Goal: Transaction & Acquisition: Book appointment/travel/reservation

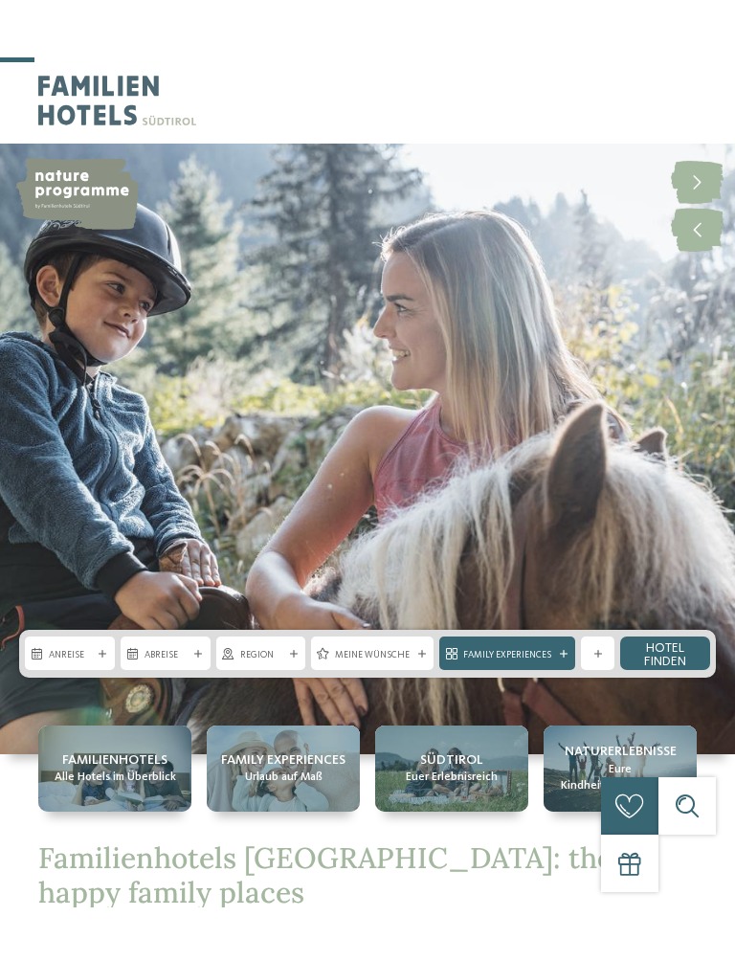
scroll to position [322, 0]
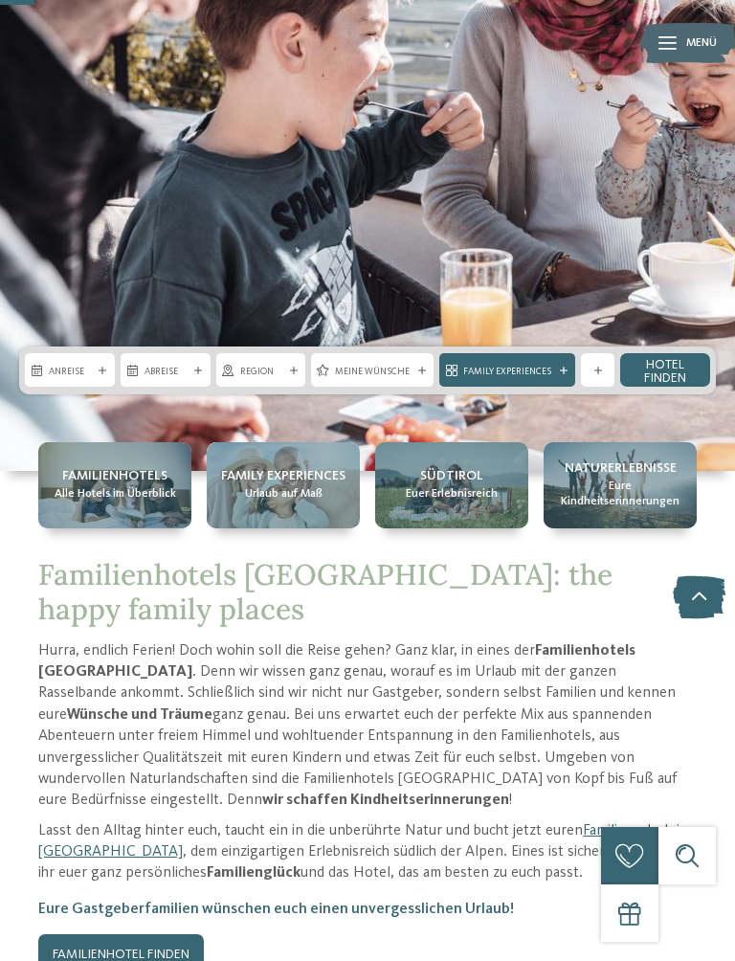
click at [144, 481] on span "Familienhotels" at bounding box center [114, 476] width 105 height 19
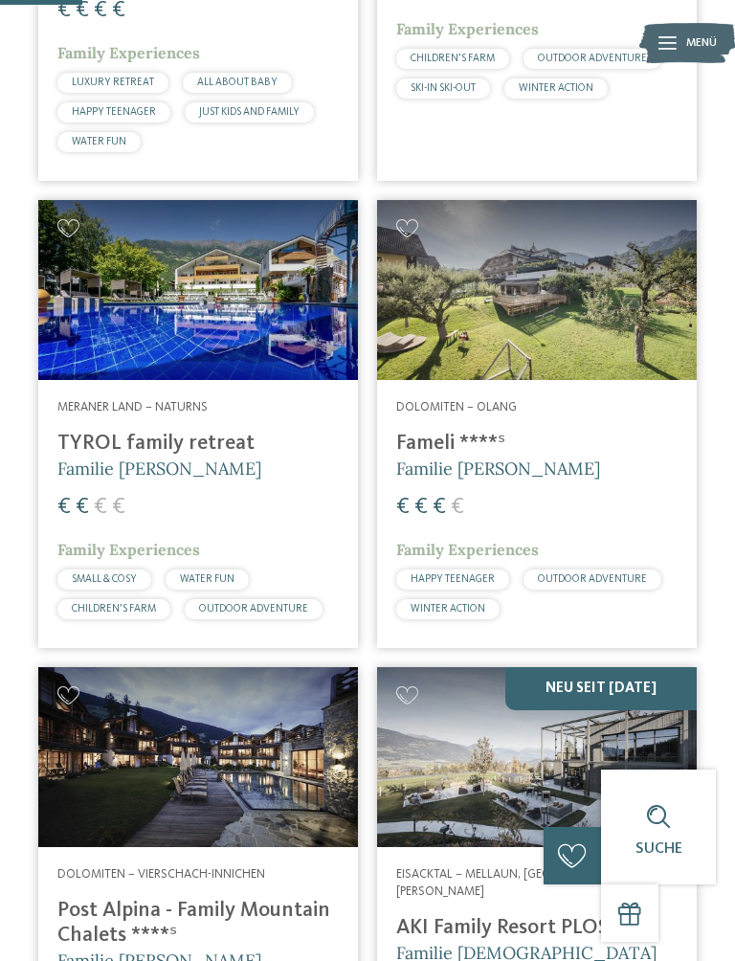
scroll to position [899, 0]
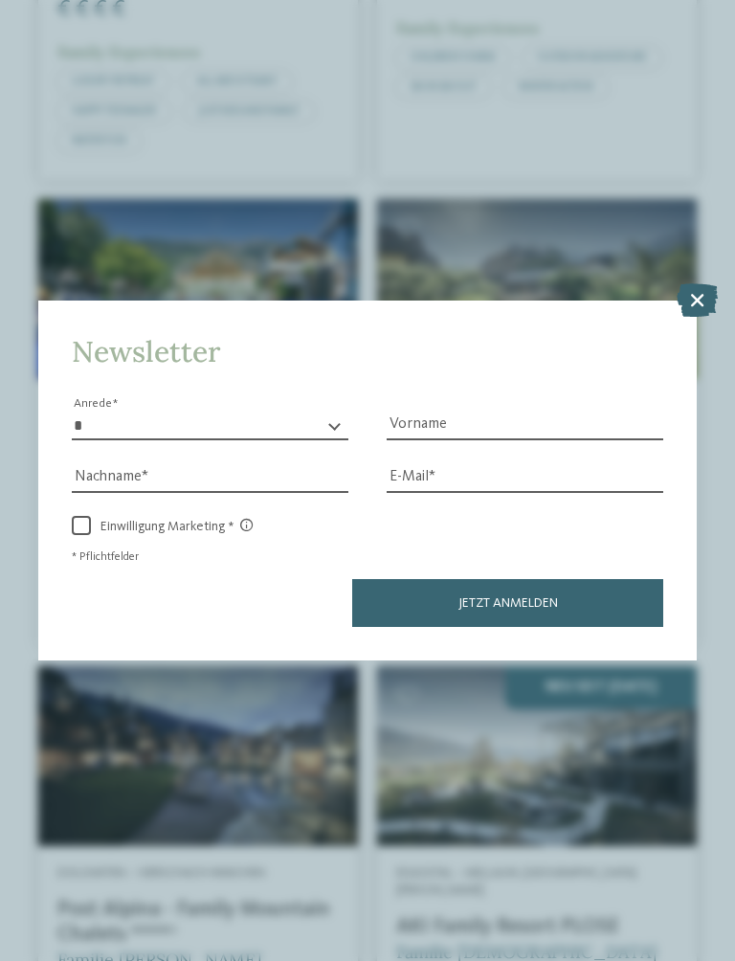
click at [701, 282] on icon at bounding box center [697, 298] width 41 height 33
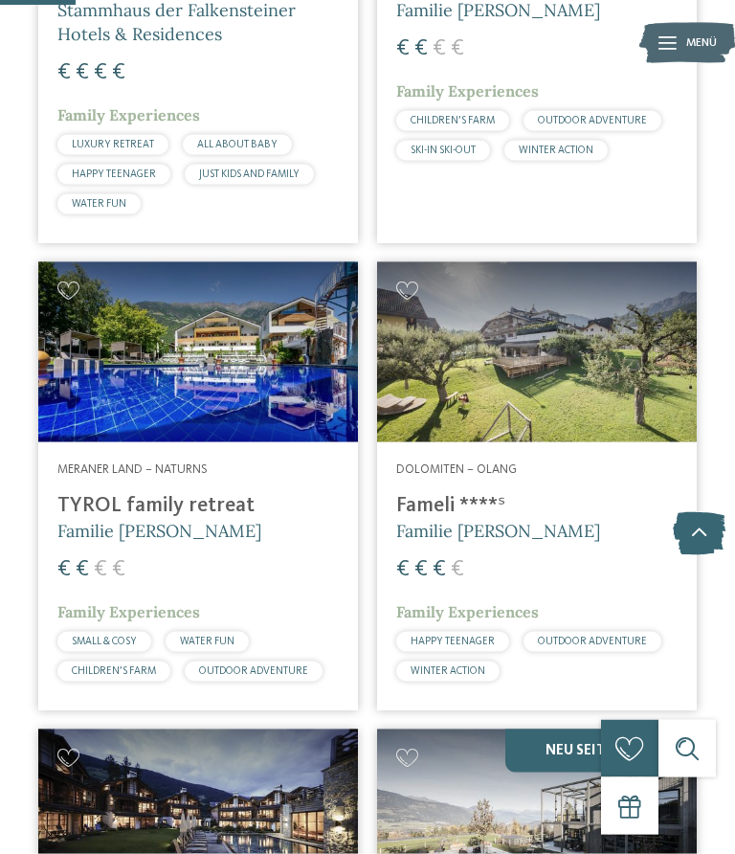
scroll to position [837, 0]
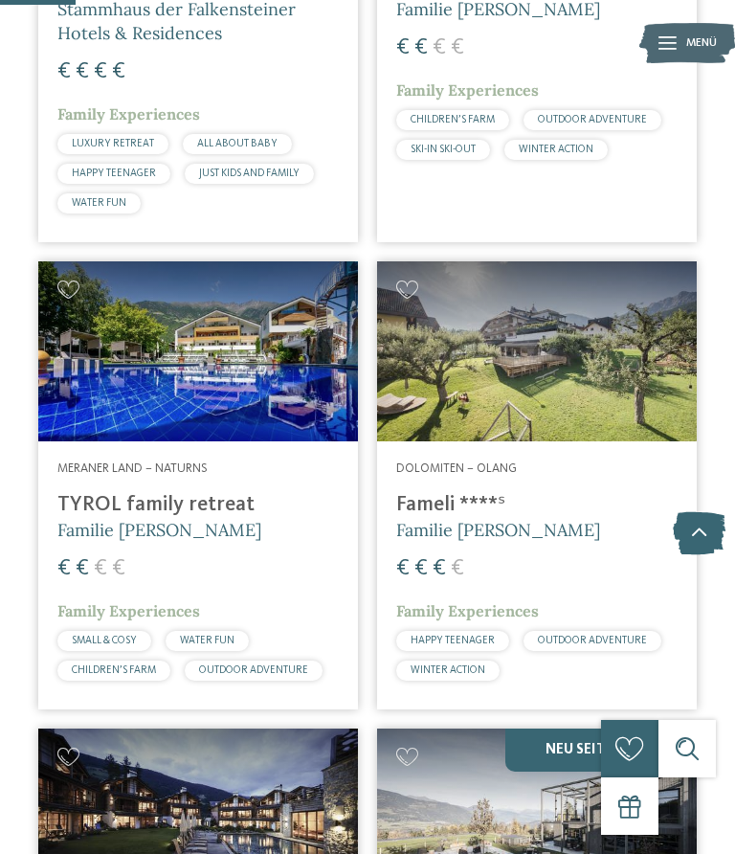
click at [274, 344] on div at bounding box center [198, 351] width 320 height 180
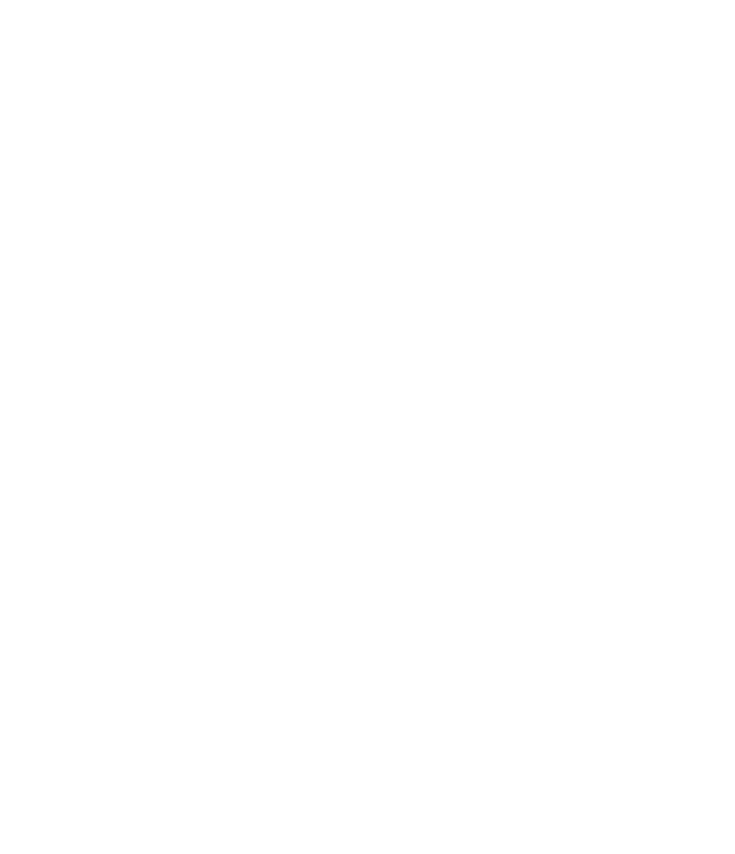
click at [50, 121] on icon at bounding box center [42, 124] width 47 height 38
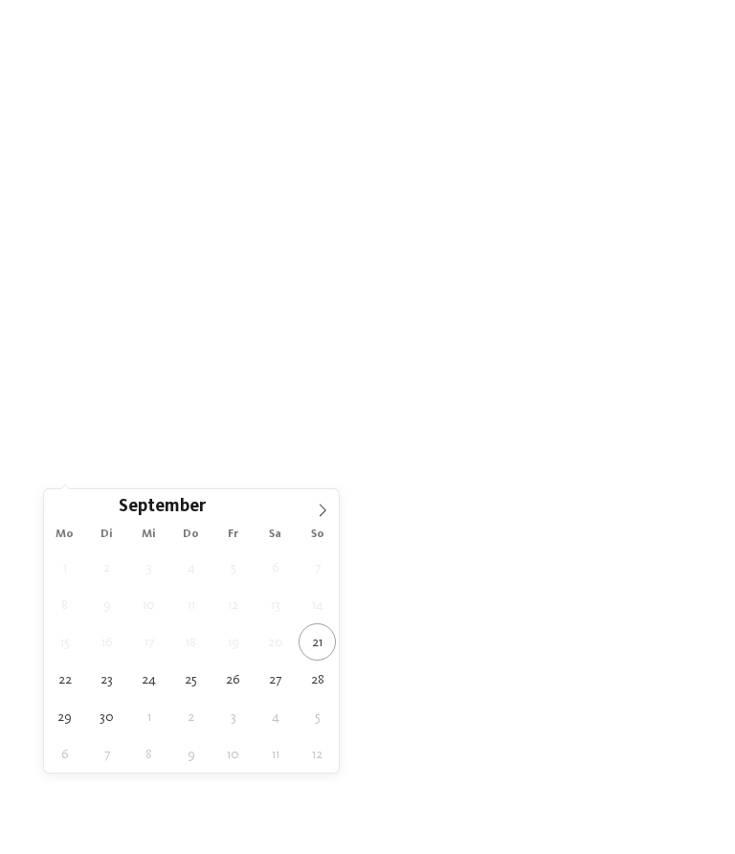
click at [331, 501] on span at bounding box center [322, 505] width 33 height 33
type div "11.10.2025"
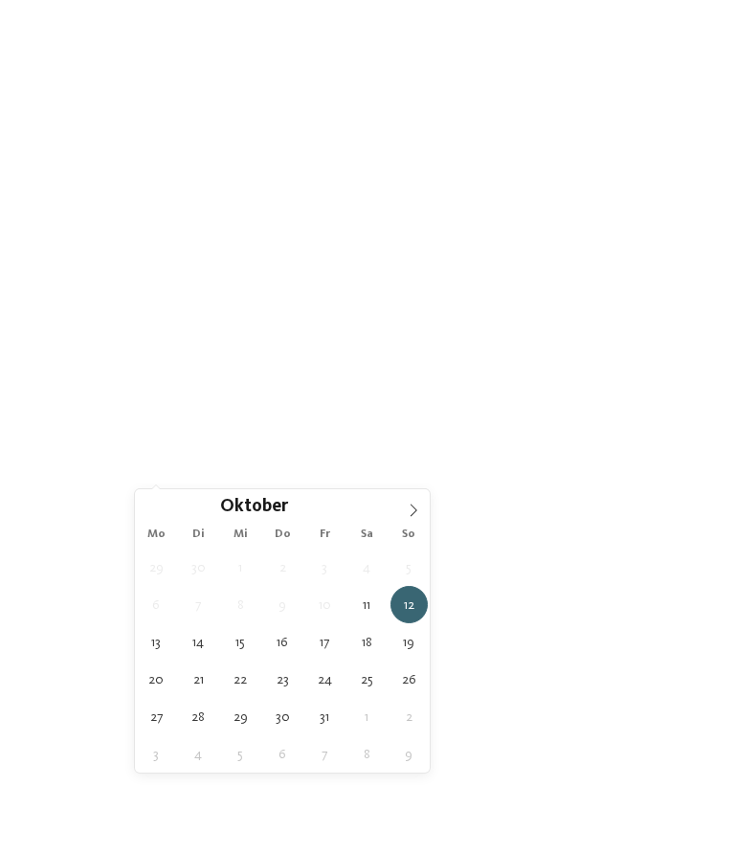
type div "18.10.2025"
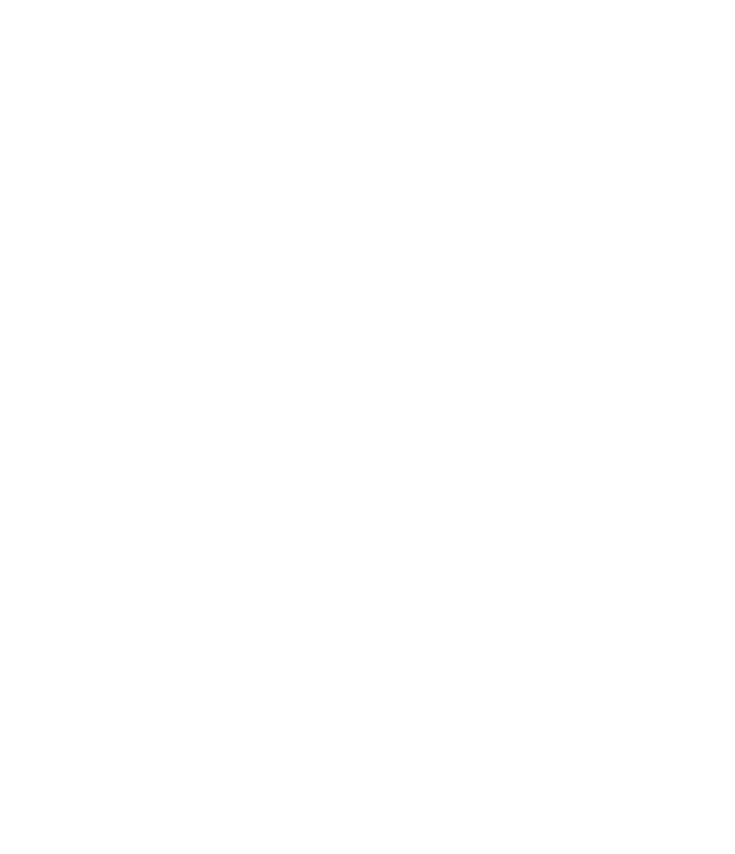
click at [277, 465] on div "Region" at bounding box center [255, 472] width 43 height 15
click at [386, 546] on span "übernehmen" at bounding box center [367, 552] width 81 height 13
click at [400, 177] on span "Meine Wünsche" at bounding box center [363, 181] width 75 height 13
click at [631, 488] on div at bounding box center [635, 497] width 19 height 19
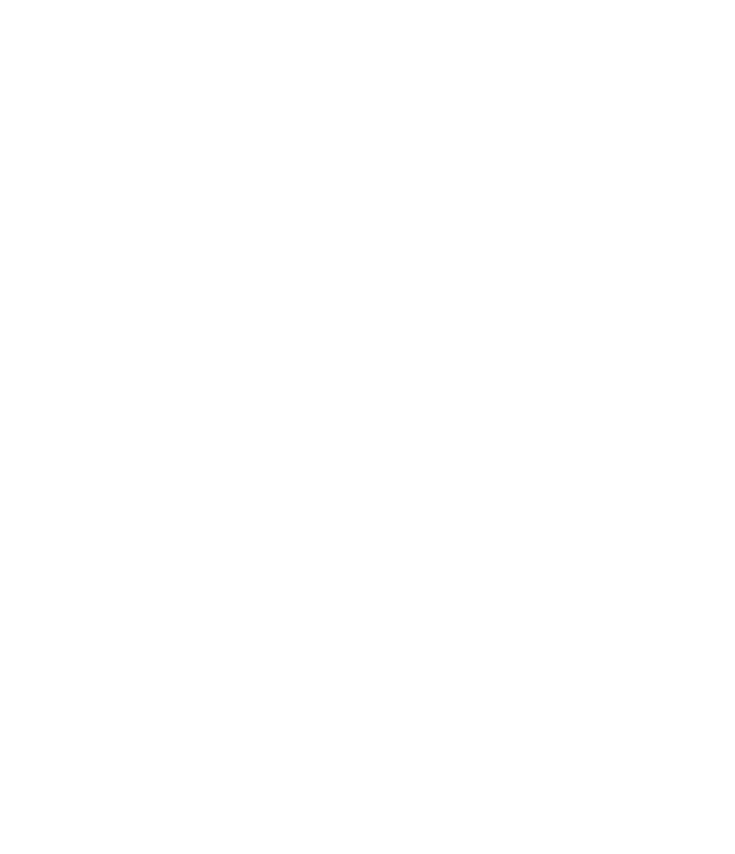
click at [333, 343] on div at bounding box center [329, 344] width 19 height 19
click at [627, 227] on div at bounding box center [635, 229] width 19 height 19
click at [636, 182] on div at bounding box center [635, 191] width 19 height 19
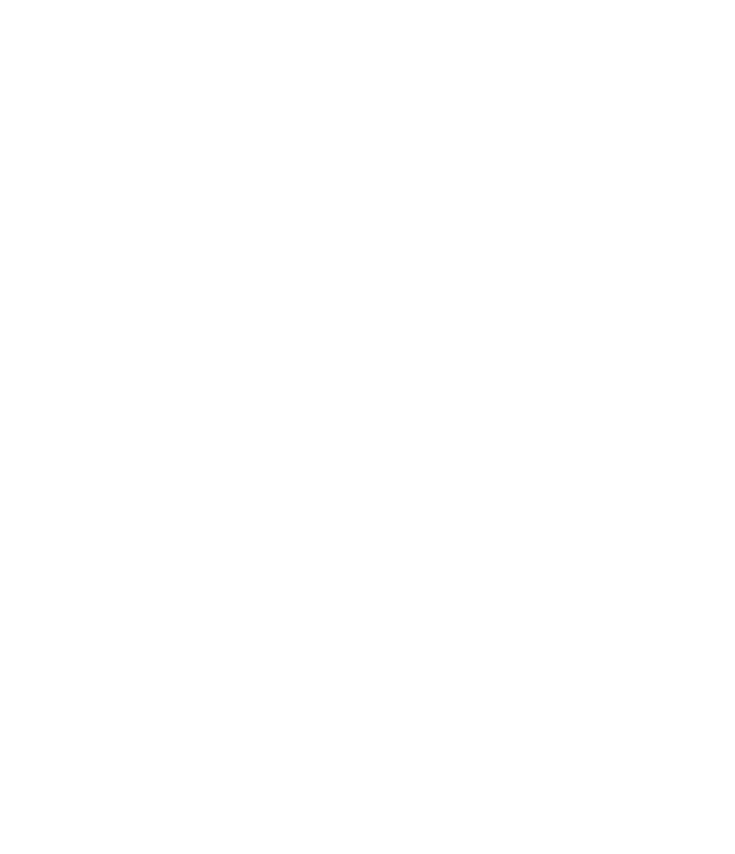
click at [638, 307] on div at bounding box center [635, 316] width 19 height 19
click at [634, 311] on icon at bounding box center [636, 316] width 12 height 11
click at [425, 715] on div "übernehmen" at bounding box center [367, 734] width 555 height 38
click at [234, 309] on div at bounding box center [198, 273] width 320 height 180
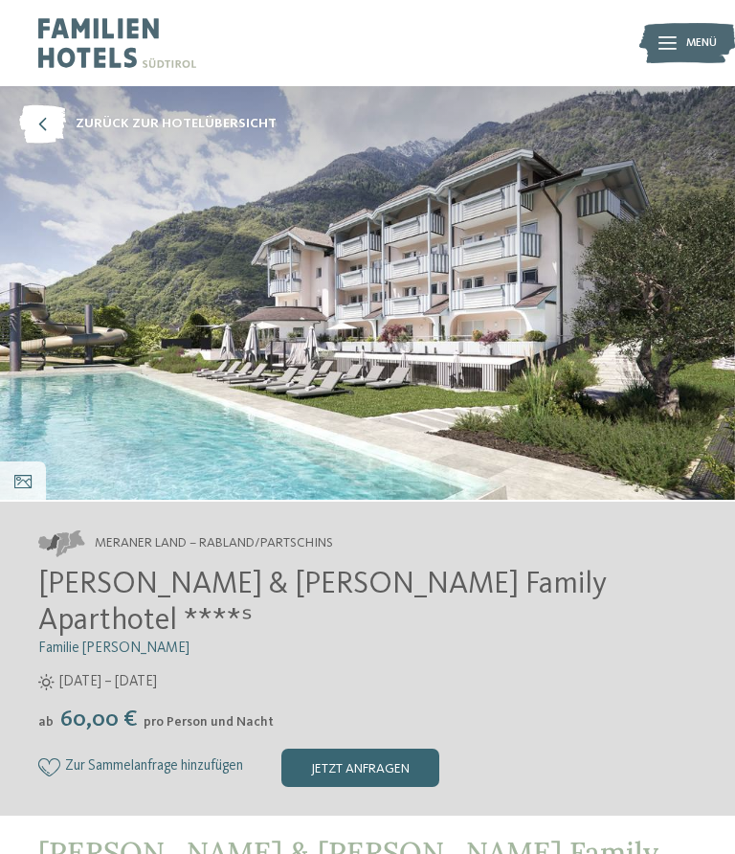
click at [51, 116] on icon at bounding box center [42, 124] width 47 height 38
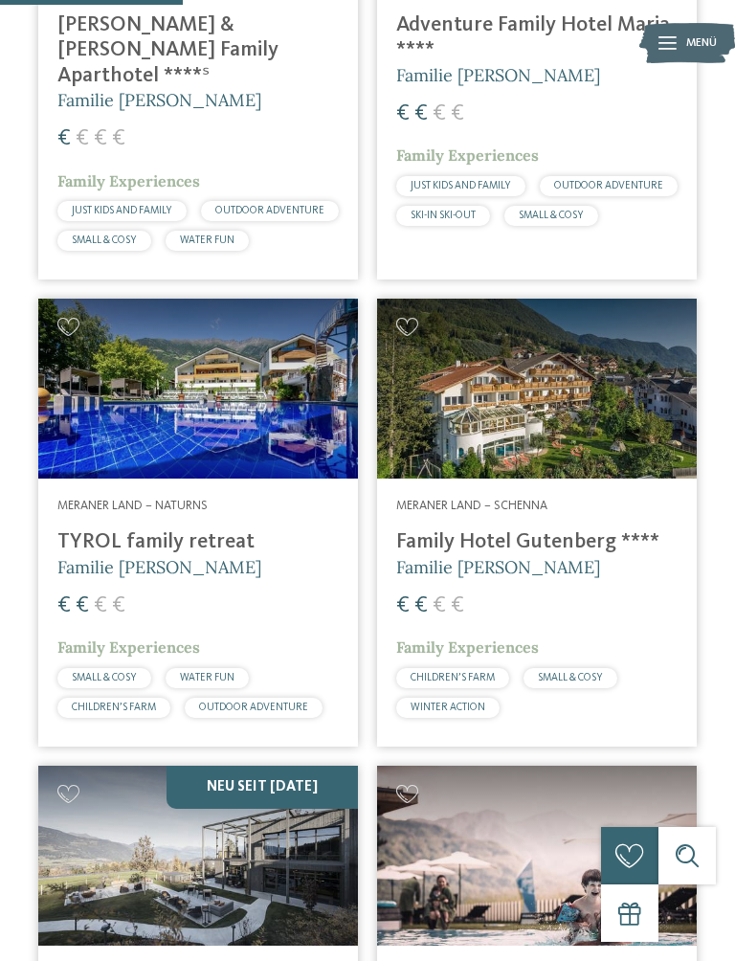
scroll to position [881, 0]
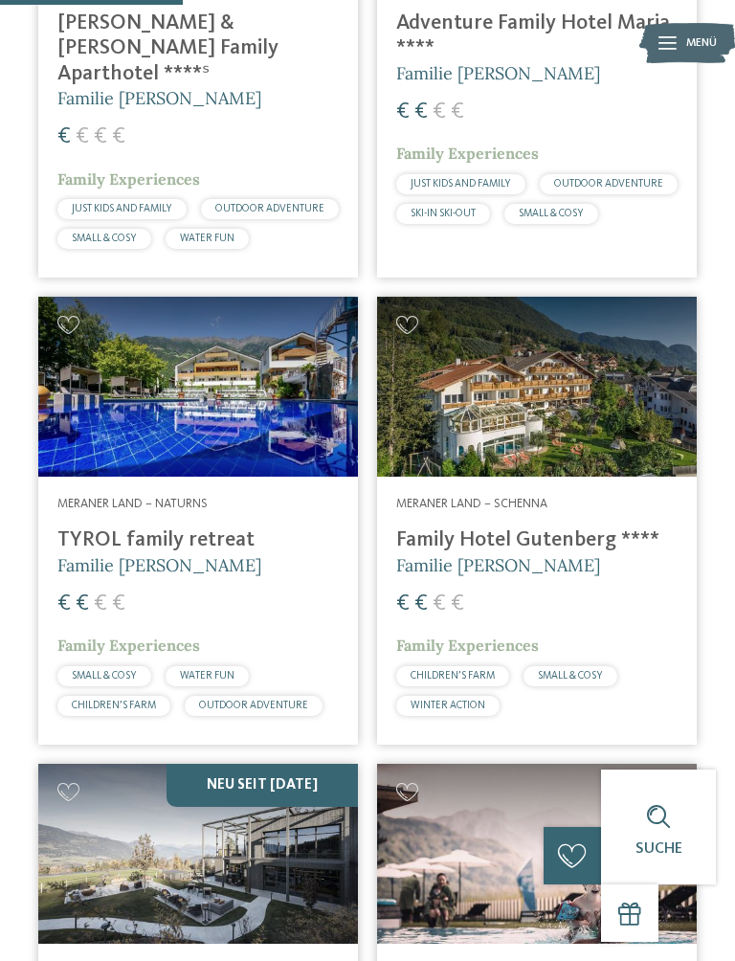
click at [276, 441] on div at bounding box center [198, 387] width 320 height 180
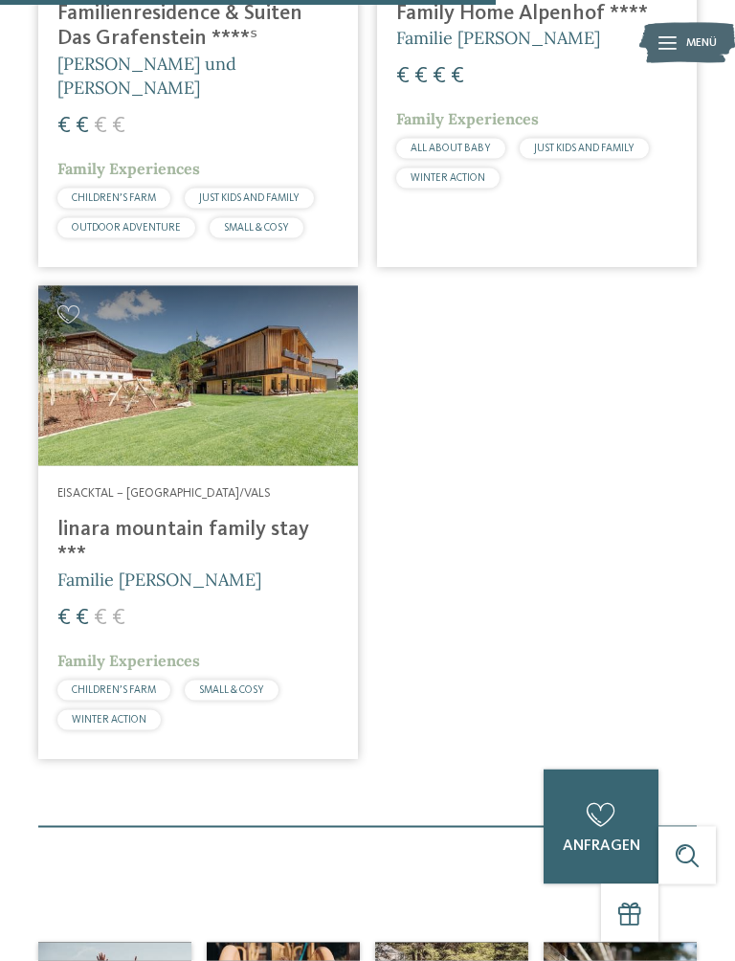
scroll to position [2397, 0]
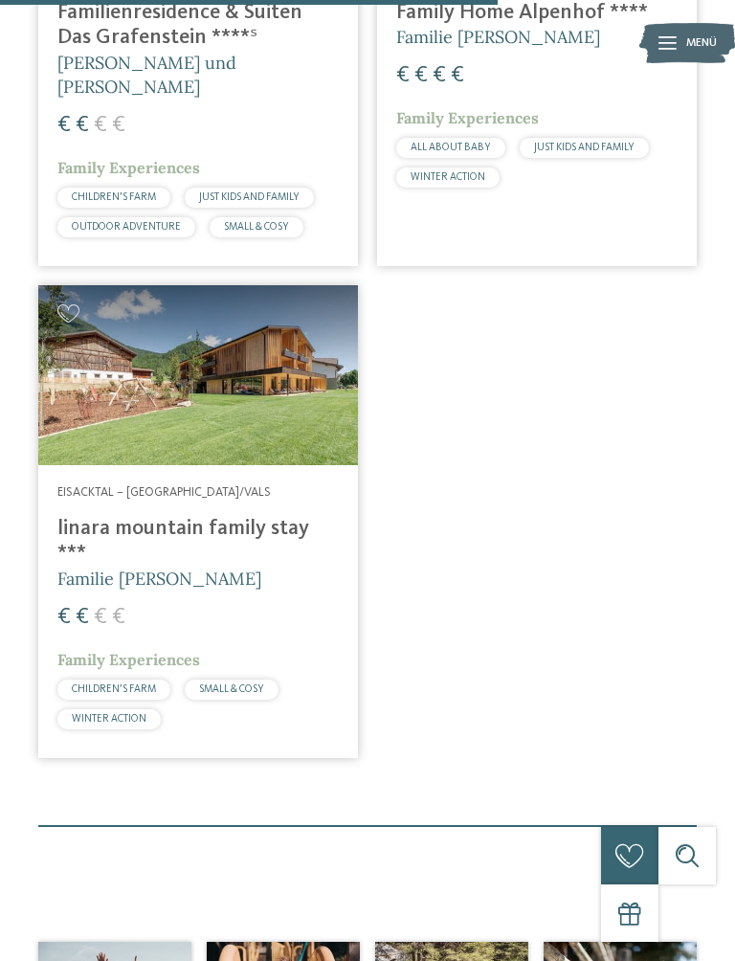
click at [255, 436] on div at bounding box center [198, 375] width 320 height 180
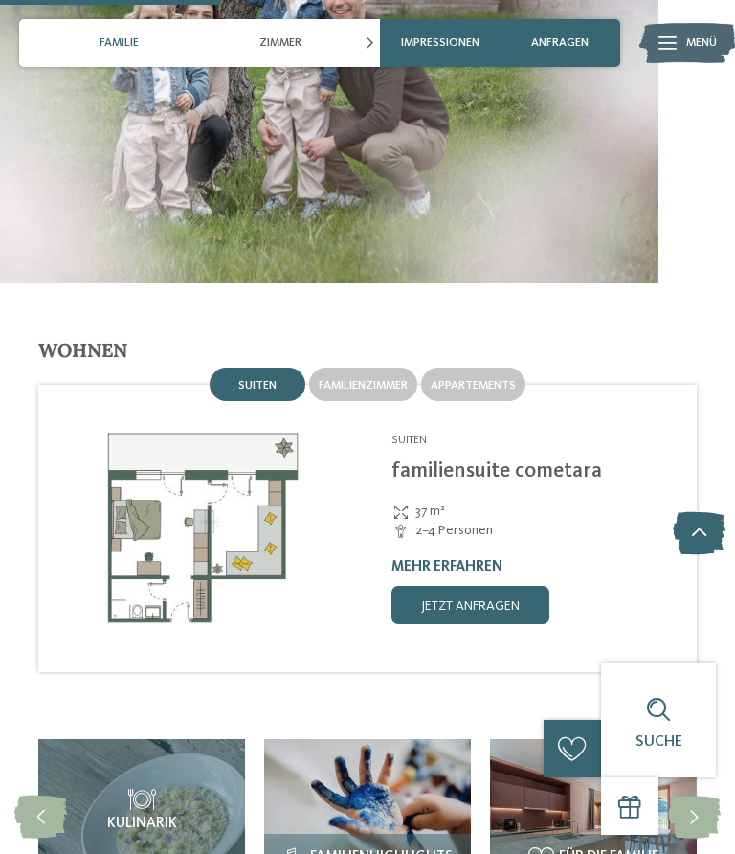
scroll to position [1909, 0]
click at [495, 381] on span "Appartements" at bounding box center [473, 386] width 85 height 11
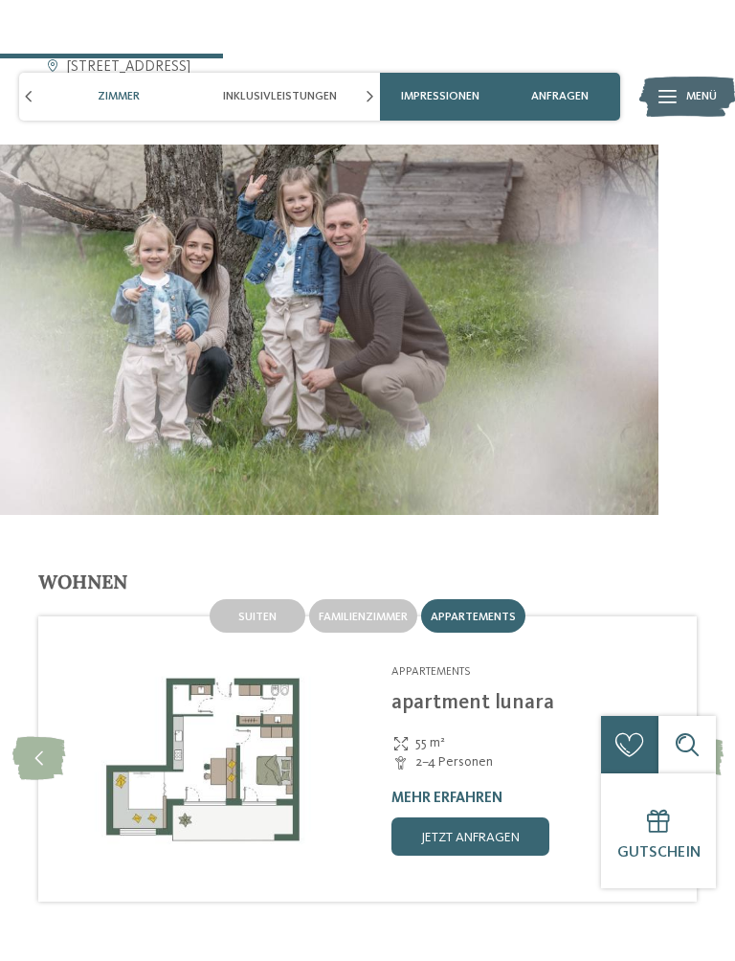
scroll to position [1919, 0]
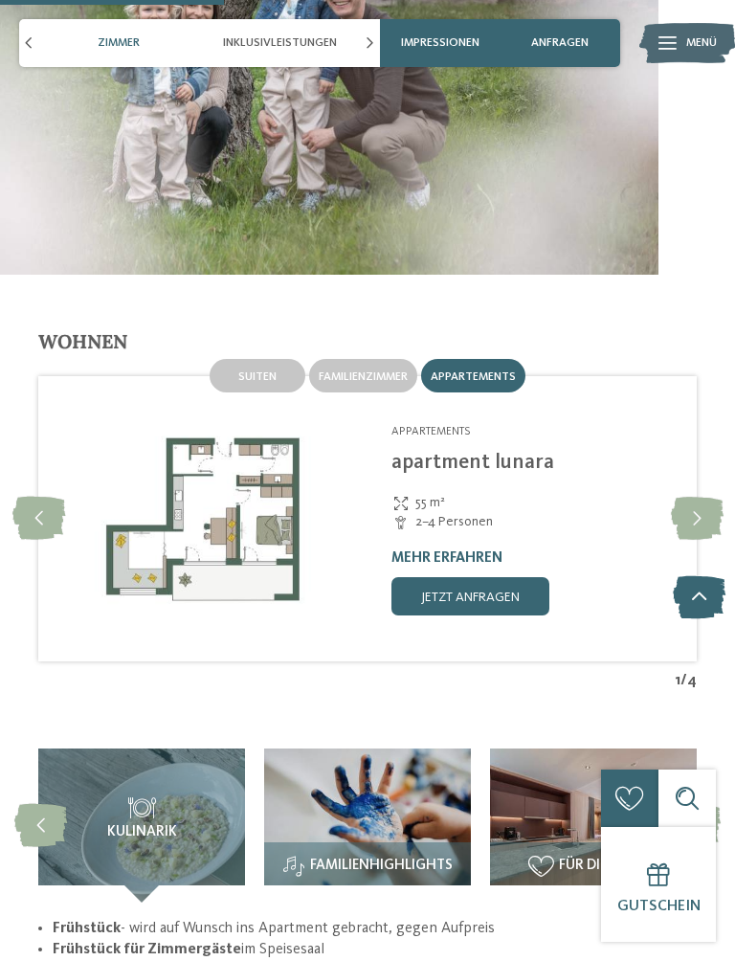
click at [364, 380] on div "Familienzimmer" at bounding box center [363, 375] width 108 height 33
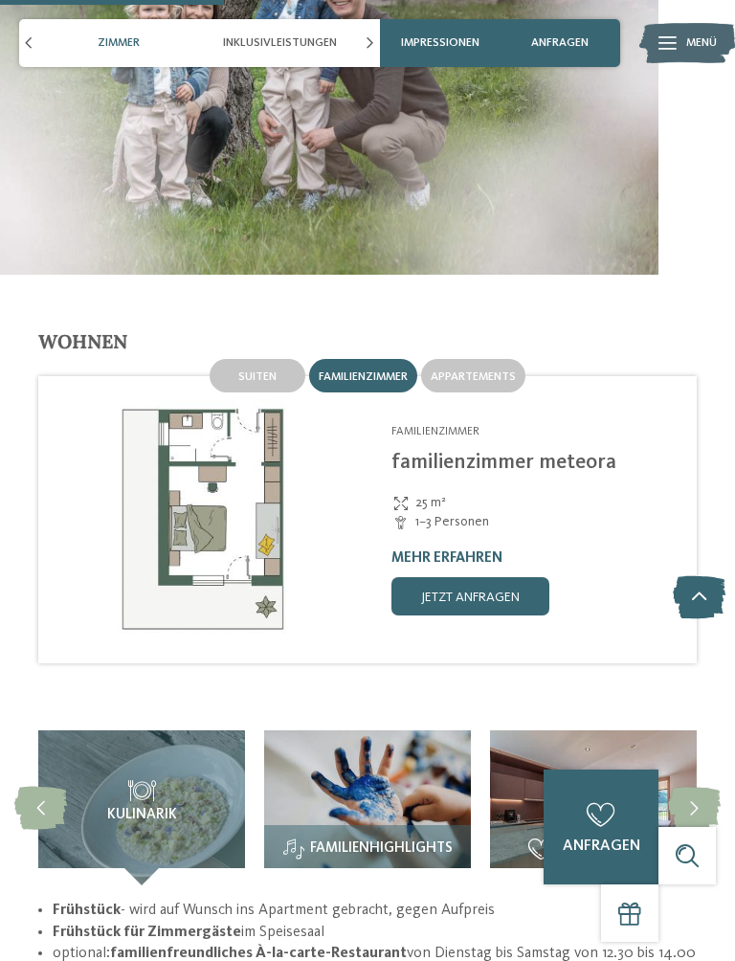
click at [483, 371] on span "Appartements" at bounding box center [473, 376] width 85 height 11
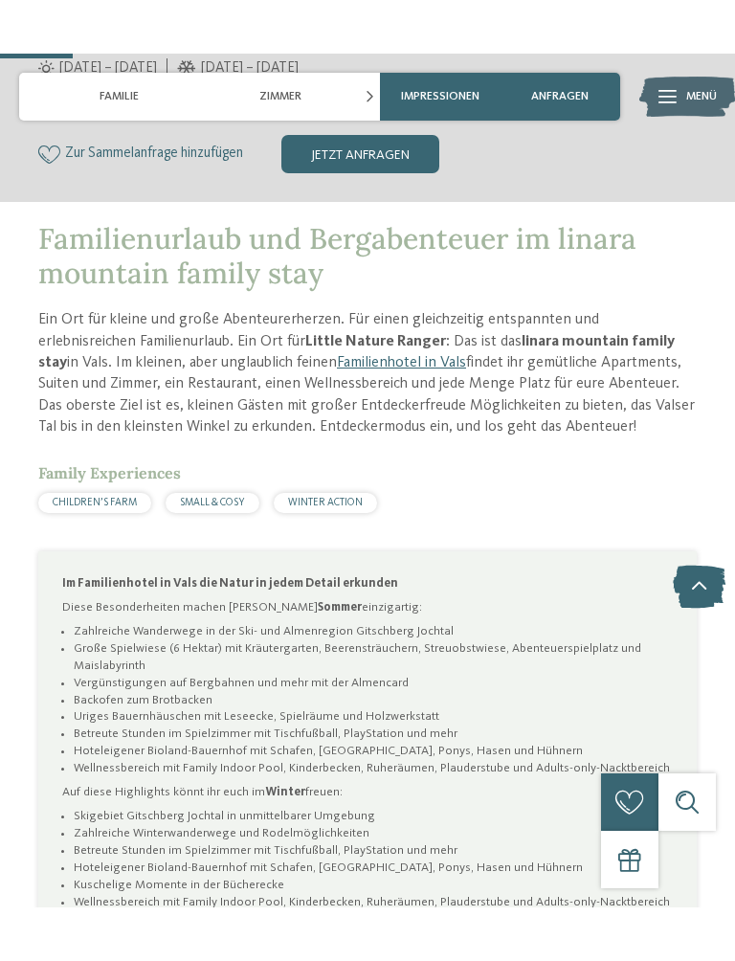
scroll to position [628, 0]
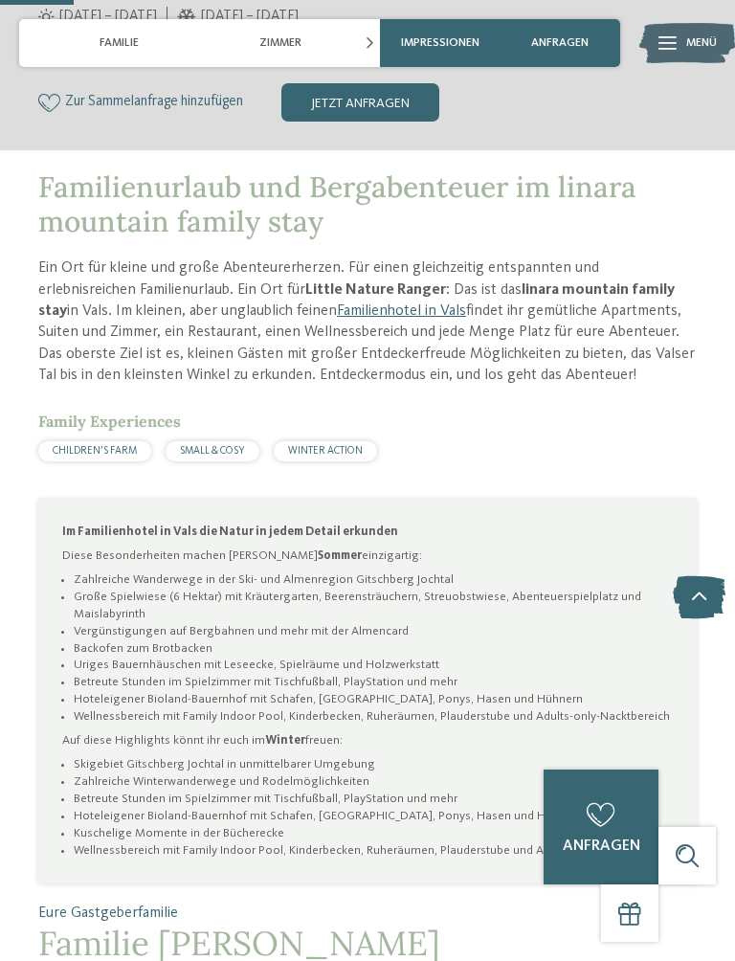
click at [94, 448] on span "CHILDREN’S FARM" at bounding box center [95, 451] width 84 height 11
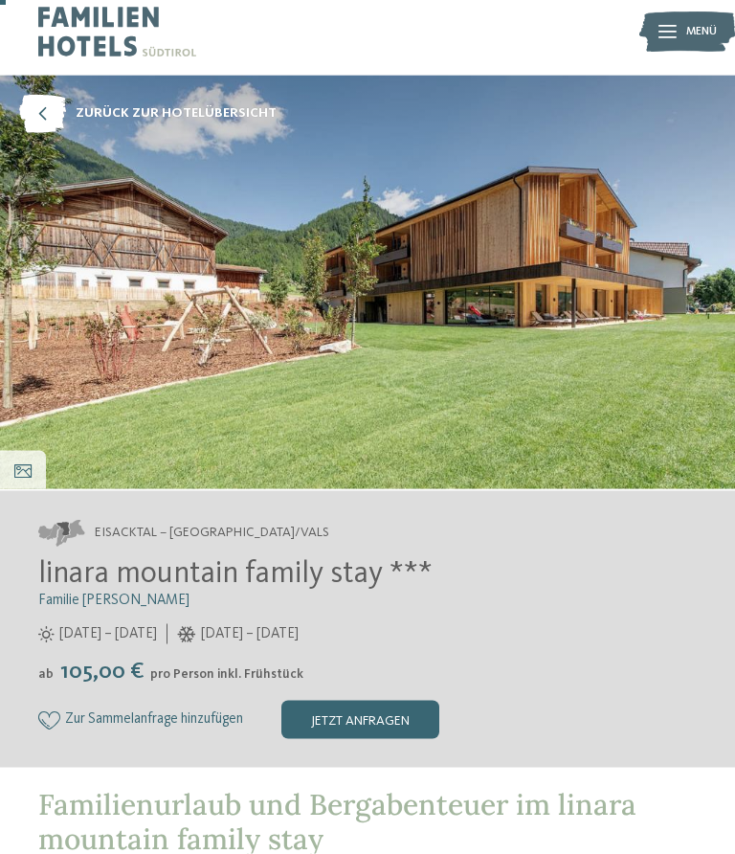
scroll to position [0, 0]
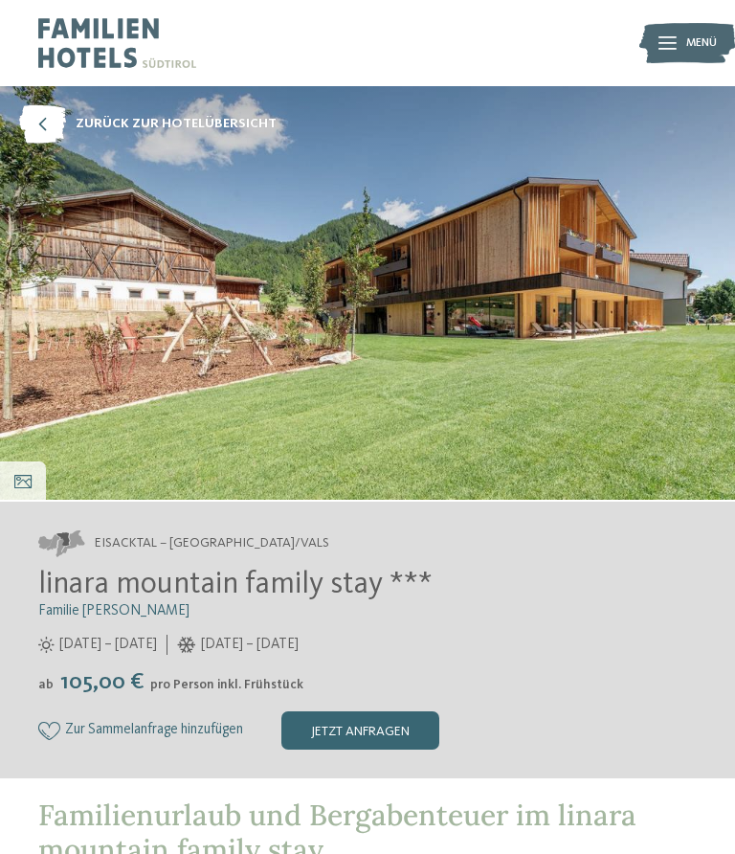
click at [52, 120] on icon at bounding box center [42, 124] width 47 height 38
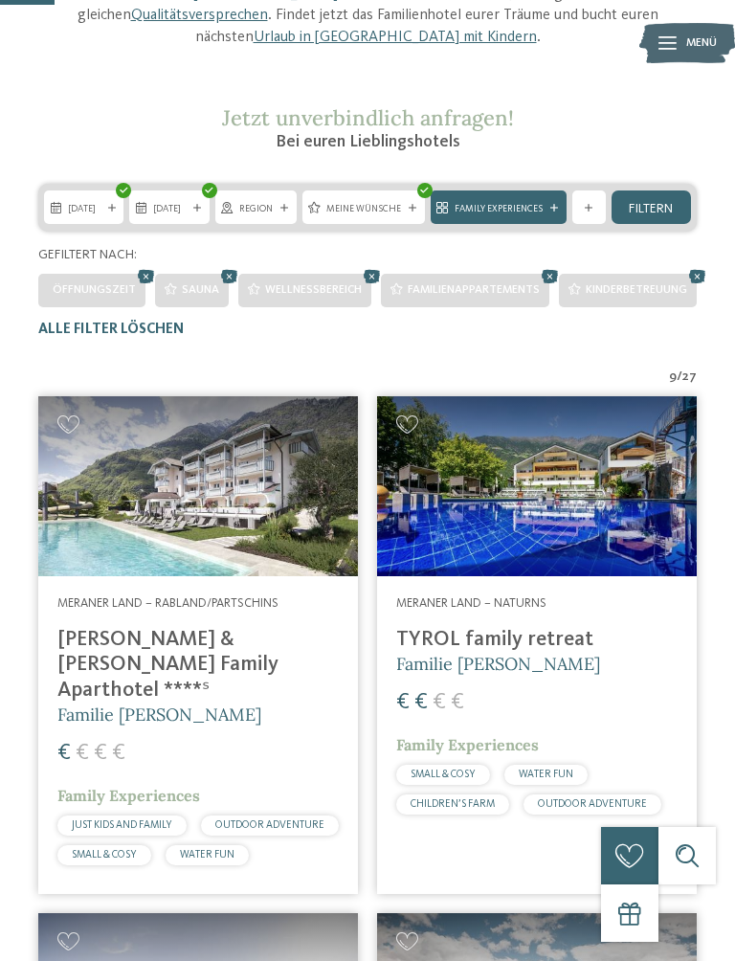
scroll to position [267, 0]
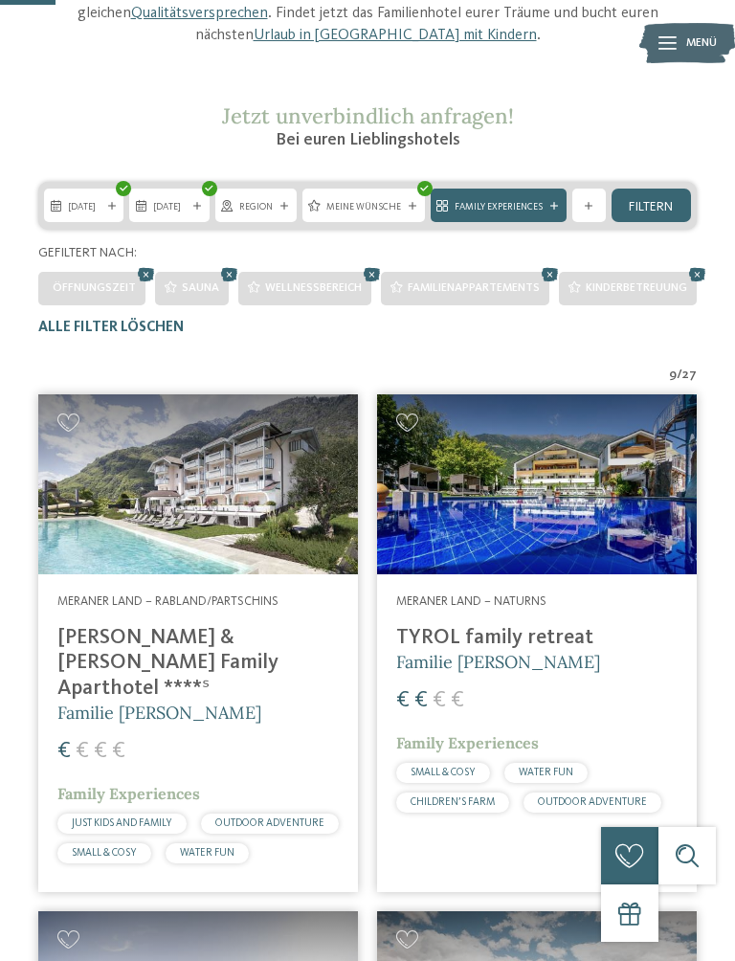
click at [150, 275] on icon at bounding box center [146, 274] width 26 height 23
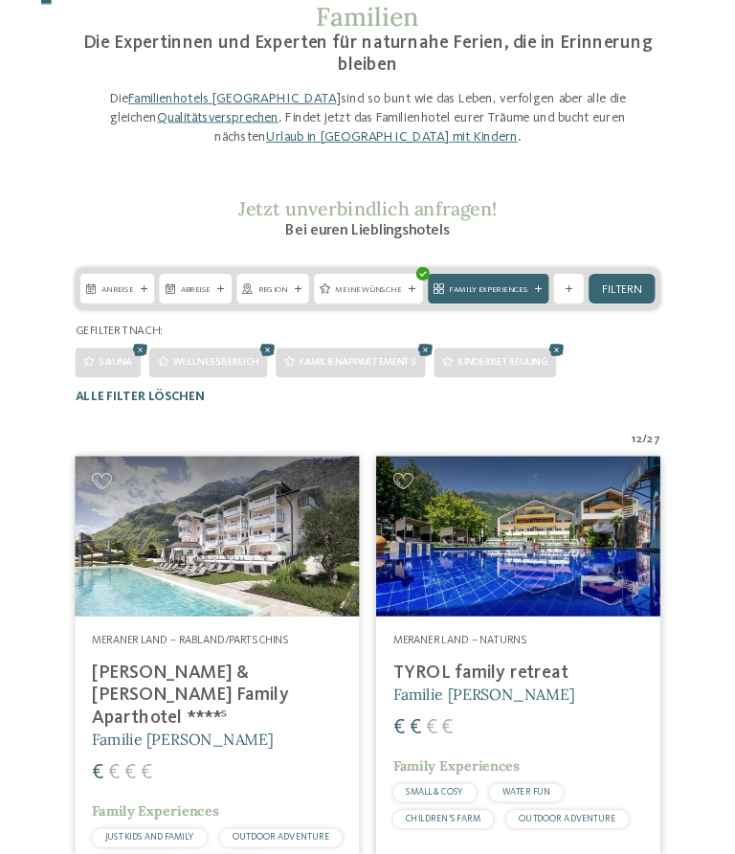
scroll to position [0, 0]
